Goal: Transaction & Acquisition: Download file/media

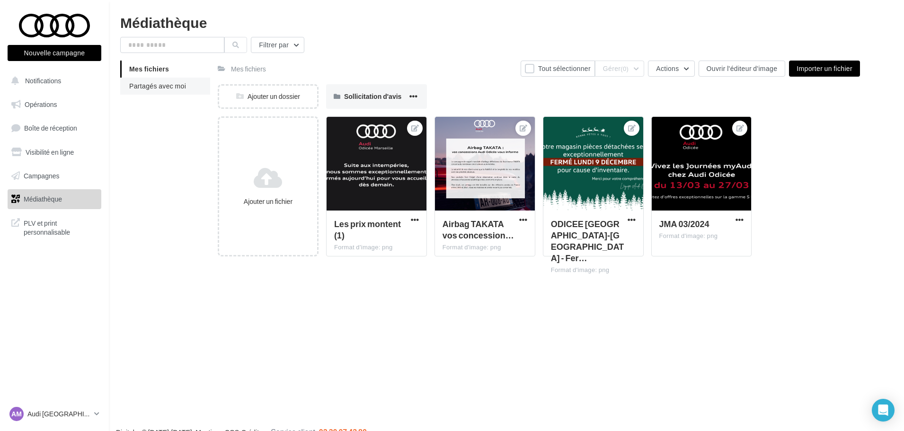
click at [166, 87] on span "Partagés avec moi" at bounding box center [157, 86] width 57 height 8
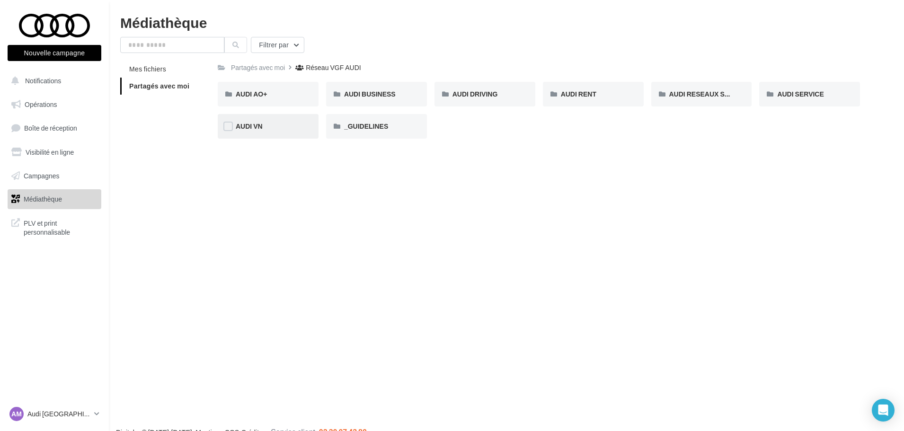
click at [291, 125] on div "AUDI VN" at bounding box center [268, 126] width 65 height 9
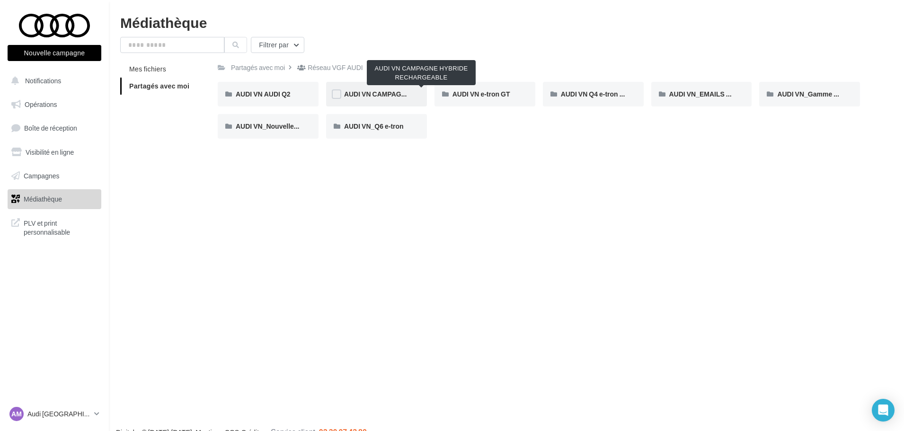
click at [383, 95] on span "AUDI VN CAMPAGNE HYBRIDE RECHARGEABLE" at bounding box center [421, 94] width 155 height 8
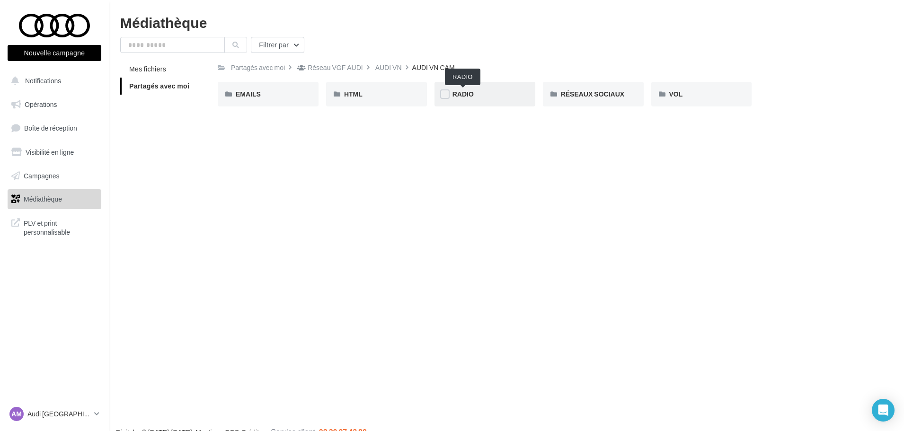
click at [520, 94] on div "RADIO" at bounding box center [484, 94] width 101 height 25
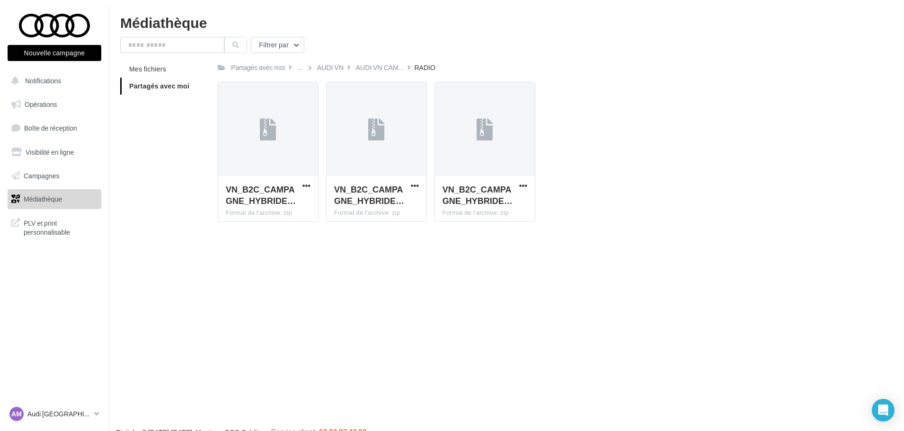
click at [166, 89] on span "Partagés avec moi" at bounding box center [159, 86] width 60 height 8
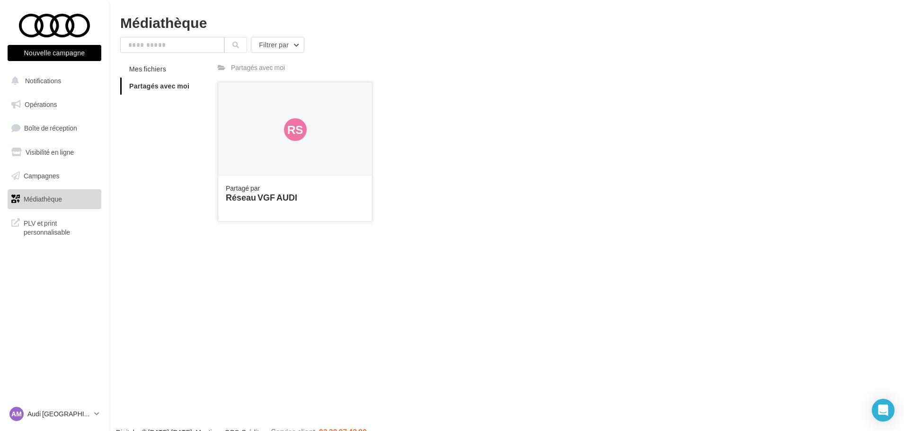
click at [356, 169] on div "Rs" at bounding box center [295, 129] width 154 height 95
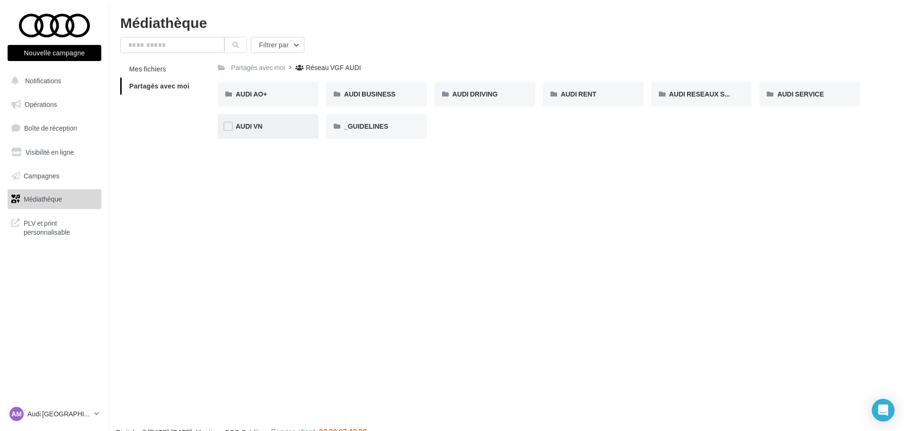
click at [275, 133] on div "AUDI VN" at bounding box center [268, 126] width 101 height 25
click at [391, 93] on span "AUDI VN CAMPAGNE HYBRIDE RECHARGEABLE" at bounding box center [421, 94] width 155 height 8
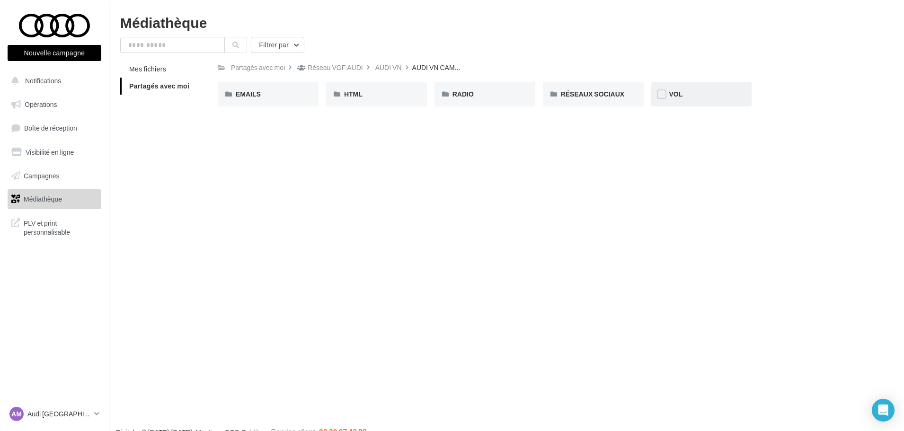
click at [681, 98] on div "VOL" at bounding box center [701, 93] width 65 height 9
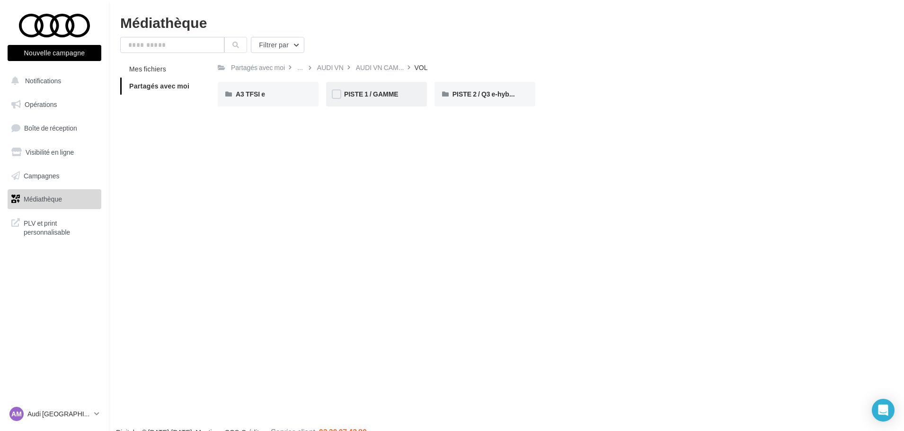
click at [424, 98] on div "PISTE 1 / GAMME" at bounding box center [376, 94] width 101 height 25
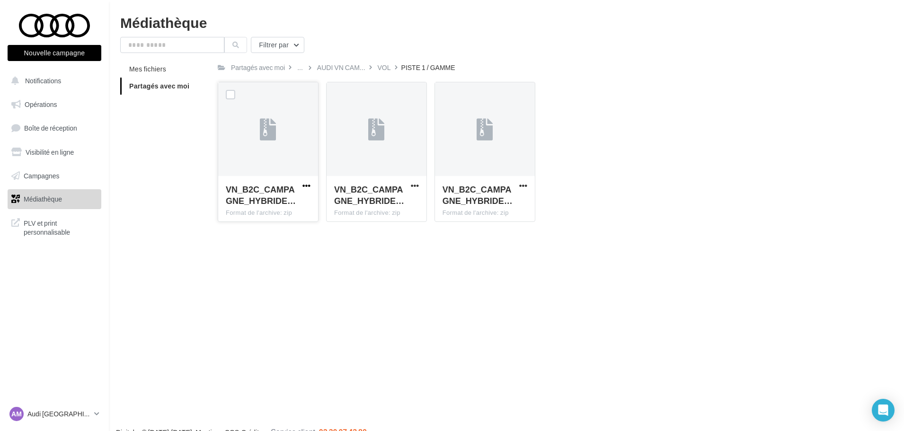
click at [305, 184] on span "button" at bounding box center [306, 186] width 8 height 8
click at [292, 205] on button "Télécharger" at bounding box center [265, 204] width 95 height 25
